Goal: Complete application form

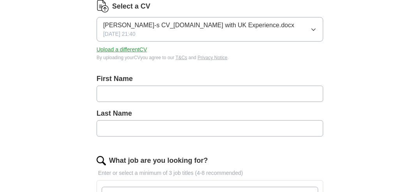
scroll to position [117, 0]
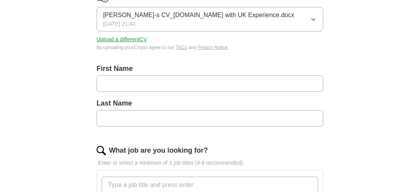
click at [139, 85] on input "text" at bounding box center [210, 84] width 227 height 16
type input "********"
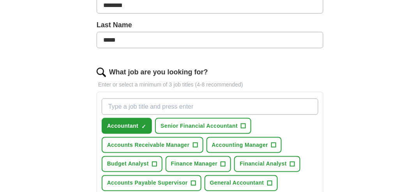
scroll to position [234, 0]
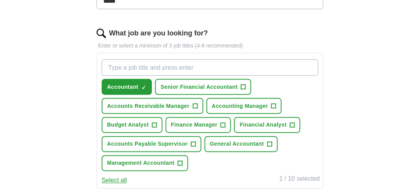
type input "*****"
click at [181, 161] on span "+" at bounding box center [180, 164] width 5 height 6
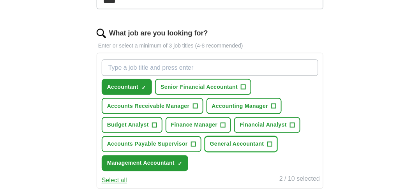
click at [269, 142] on span "+" at bounding box center [270, 145] width 5 height 6
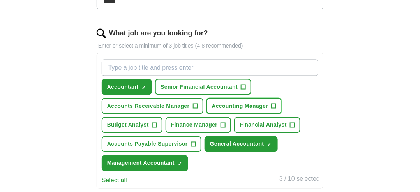
click at [274, 103] on span "+" at bounding box center [274, 106] width 5 height 6
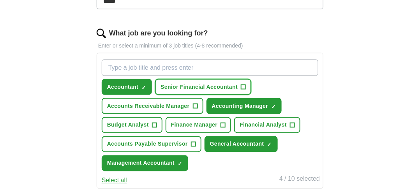
click at [243, 86] on span "+" at bounding box center [243, 87] width 5 height 6
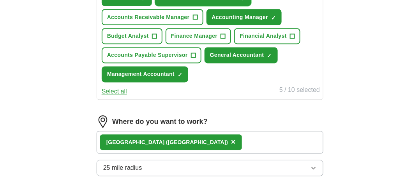
scroll to position [351, 0]
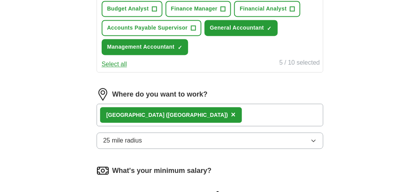
click at [313, 138] on icon "button" at bounding box center [314, 141] width 6 height 6
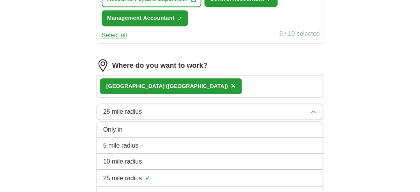
scroll to position [429, 0]
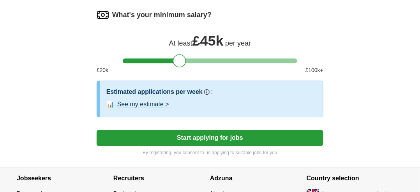
scroll to position [546, 0]
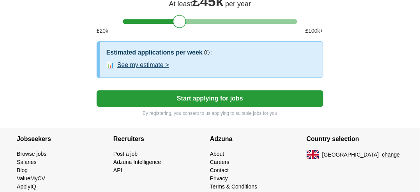
click at [167, 60] on button "See my estimate >" at bounding box center [143, 64] width 52 height 9
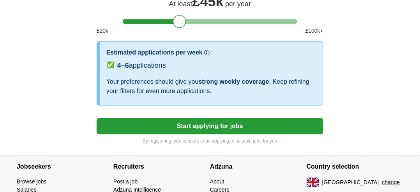
scroll to position [585, 0]
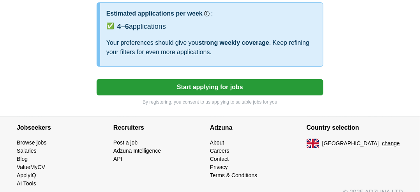
click at [209, 84] on button "Start applying for jobs" at bounding box center [210, 87] width 227 height 16
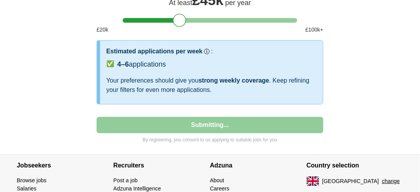
select select "**"
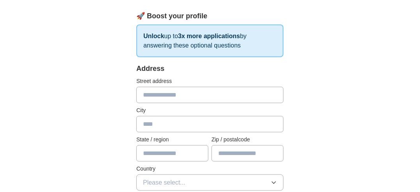
scroll to position [117, 0]
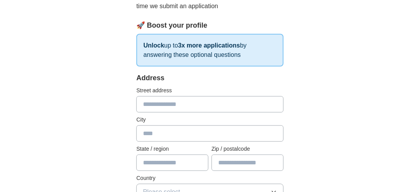
click at [175, 96] on input "text" at bounding box center [209, 104] width 147 height 16
type input "**********"
type input "******"
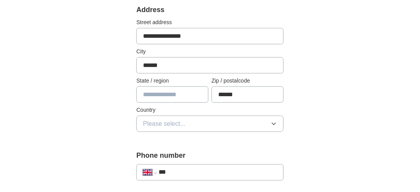
scroll to position [195, 0]
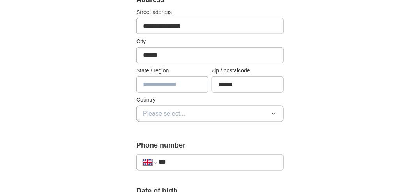
click at [272, 111] on icon "button" at bounding box center [274, 114] width 6 height 6
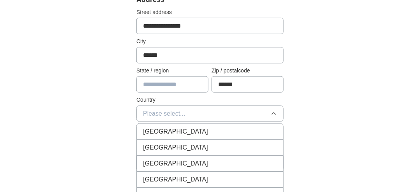
click at [232, 127] on div "[GEOGRAPHIC_DATA]" at bounding box center [210, 131] width 134 height 9
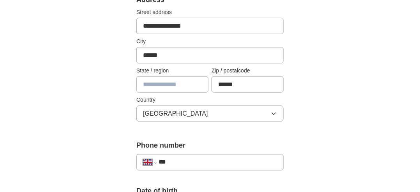
scroll to position [234, 0]
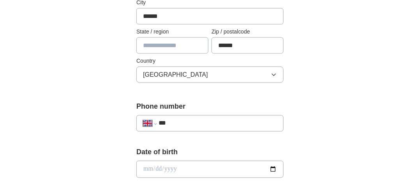
click at [220, 119] on input "***" at bounding box center [218, 123] width 119 height 9
type input "**********"
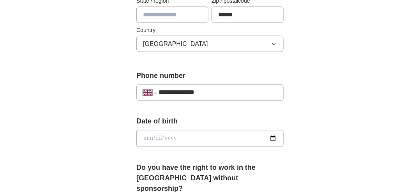
scroll to position [312, 0]
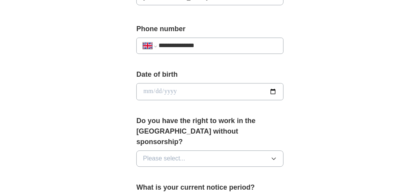
click at [256, 83] on input "date" at bounding box center [209, 91] width 147 height 17
type input "**********"
click at [274, 156] on icon "button" at bounding box center [274, 159] width 6 height 6
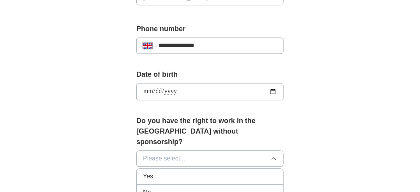
click at [214, 185] on li "No" at bounding box center [210, 193] width 147 height 16
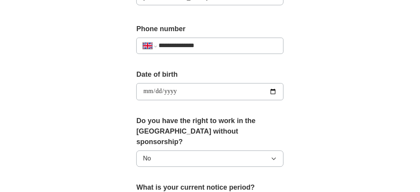
scroll to position [390, 0]
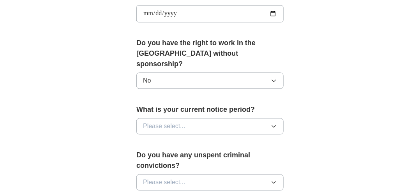
click at [272, 123] on icon "button" at bounding box center [274, 126] width 6 height 6
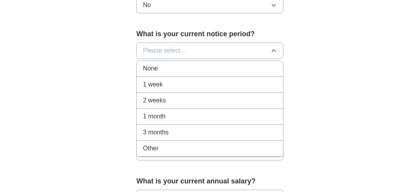
scroll to position [468, 0]
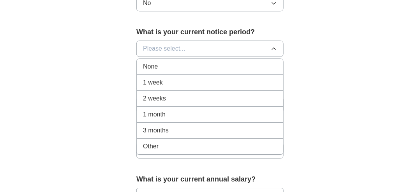
click at [163, 78] on div "1 week" at bounding box center [210, 82] width 134 height 9
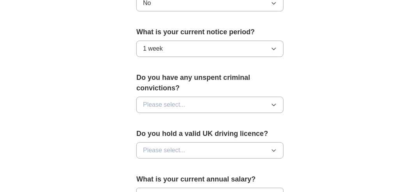
click at [273, 102] on icon "button" at bounding box center [274, 105] width 6 height 6
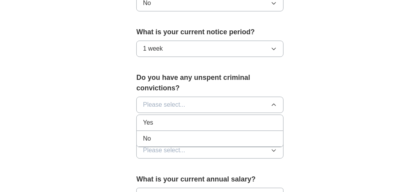
click at [194, 134] on div "No" at bounding box center [210, 138] width 134 height 9
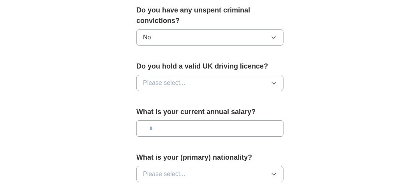
scroll to position [546, 0]
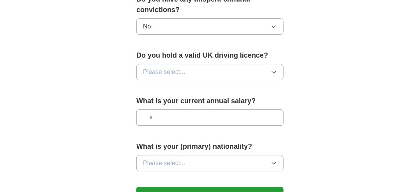
click at [275, 71] on icon "button" at bounding box center [274, 72] width 4 height 2
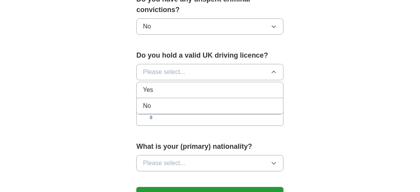
click at [184, 85] on div "Yes" at bounding box center [210, 89] width 134 height 9
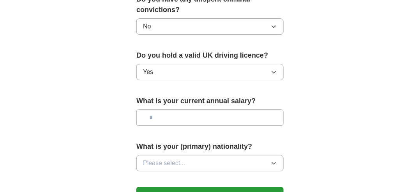
click at [266, 110] on input "text" at bounding box center [209, 118] width 147 height 16
type input "*******"
click at [275, 160] on icon "button" at bounding box center [274, 163] width 6 height 6
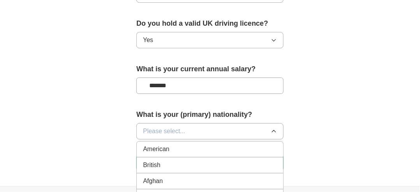
scroll to position [624, 0]
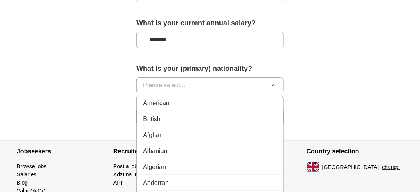
click at [262, 77] on button "Please select..." at bounding box center [209, 85] width 147 height 16
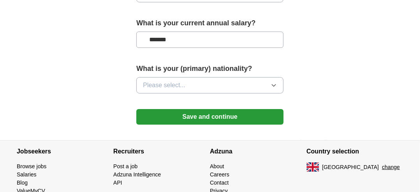
click at [262, 77] on button "Please select..." at bounding box center [209, 85] width 147 height 16
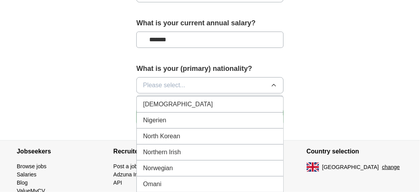
scroll to position [2107, 0]
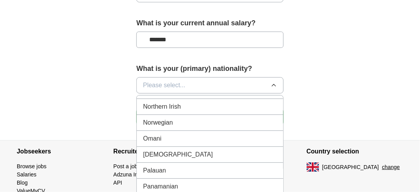
click at [193, 150] on div "[DEMOGRAPHIC_DATA]" at bounding box center [210, 154] width 134 height 9
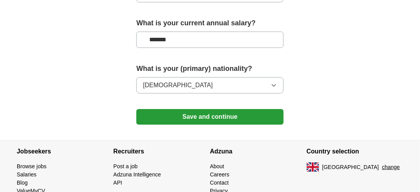
click at [222, 109] on button "Save and continue" at bounding box center [209, 117] width 147 height 16
